Goal: Information Seeking & Learning: Learn about a topic

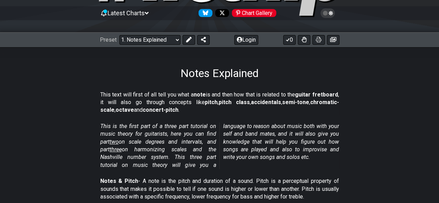
scroll to position [76, 0]
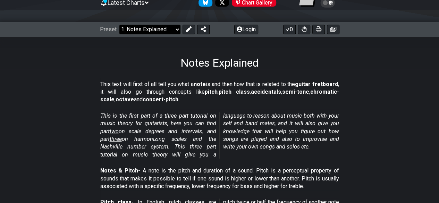
click at [166, 28] on select "Welcome to #fretflip! Initial Preset Custom Preset Minor Pentatonic Major Penta…" at bounding box center [149, 30] width 61 height 10
click at [243, 99] on p "This text will first of all tell you what a note is and then how that is relate…" at bounding box center [219, 91] width 239 height 23
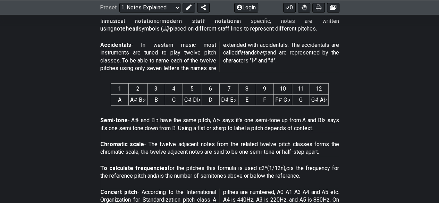
scroll to position [297, 0]
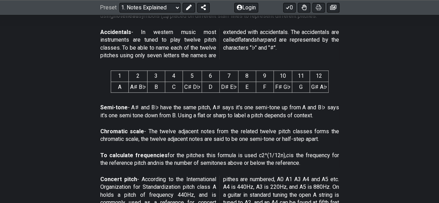
click at [362, 149] on section "To calculate frequencies for the pitches this formula is used c2^(1/12n), c is …" at bounding box center [219, 161] width 439 height 24
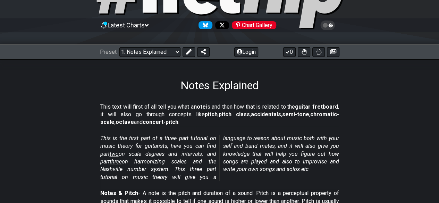
scroll to position [51, 0]
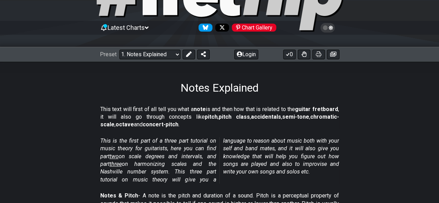
click at [118, 156] on span "two" at bounding box center [114, 156] width 9 height 7
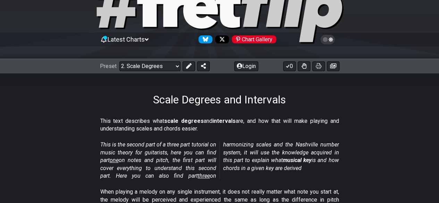
scroll to position [40, 0]
click at [199, 176] on span "three" at bounding box center [204, 175] width 12 height 7
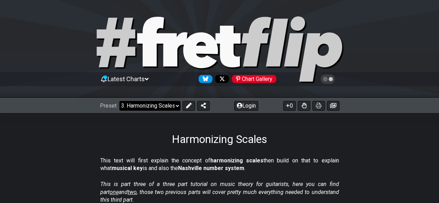
click at [156, 105] on select "Welcome to #fretflip! Initial Preset Custom Preset Minor Pentatonic Major Penta…" at bounding box center [149, 106] width 61 height 10
click at [119, 101] on select "Welcome to #fretflip! Initial Preset Custom Preset Minor Pentatonic Major Penta…" at bounding box center [149, 106] width 61 height 10
select select "/welcome"
select select "C"
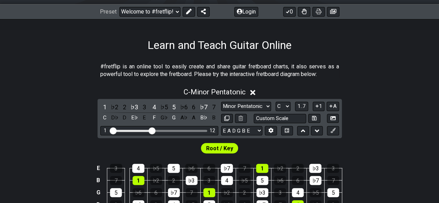
scroll to position [93, 0]
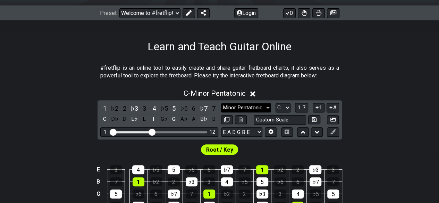
click at [237, 111] on select "Minor Pentatonic Click to edit Minor Pentatonic Major Pentatonic Minor Blues Ma…" at bounding box center [246, 107] width 50 height 9
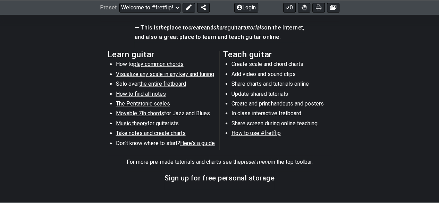
scroll to position [355, 0]
